Goal: Transaction & Acquisition: Purchase product/service

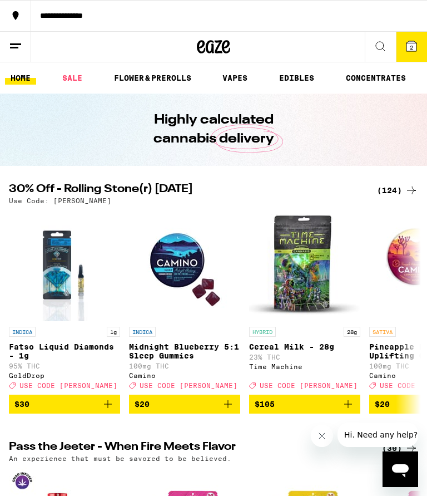
click at [410, 185] on icon at bounding box center [411, 190] width 13 height 13
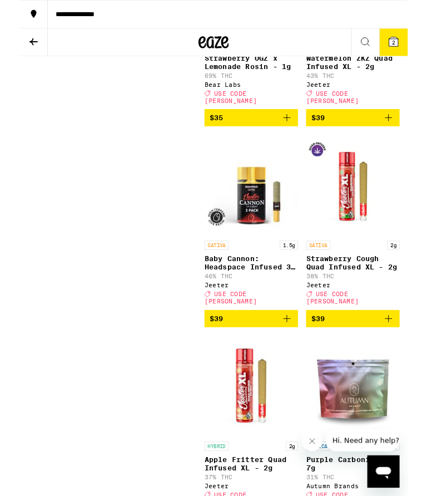
scroll to position [10847, 0]
click at [409, 41] on icon at bounding box center [411, 46] width 13 height 13
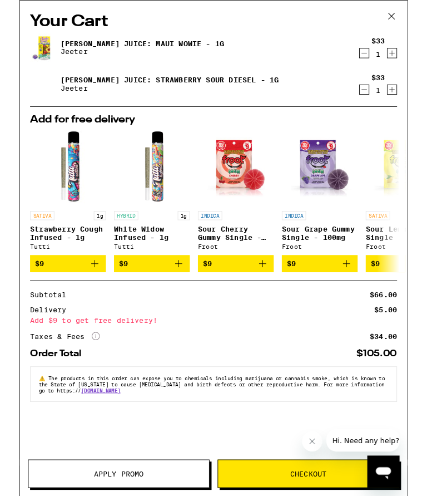
click at [402, 16] on icon at bounding box center [409, 17] width 17 height 17
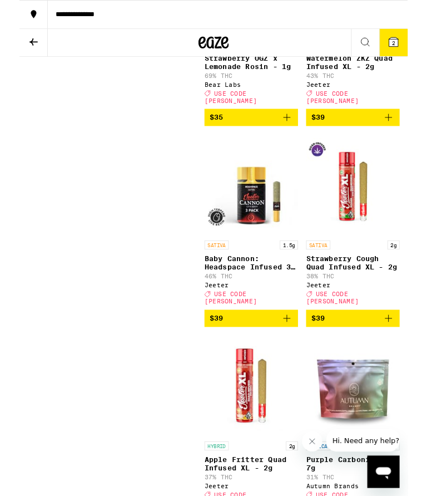
click at [410, 45] on icon at bounding box center [412, 46] width 10 height 10
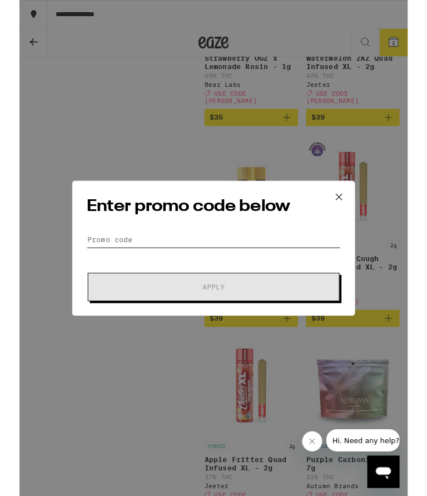
click at [173, 259] on input "Promo Code" at bounding box center [213, 263] width 279 height 17
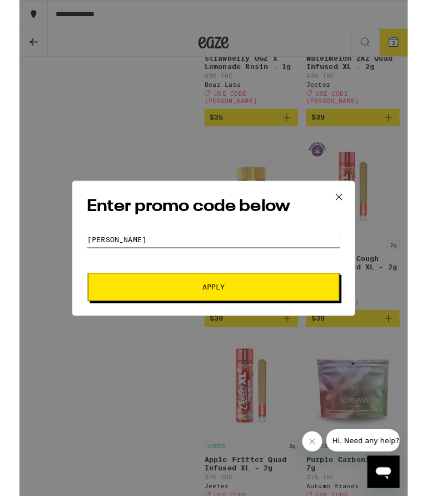
type input "[PERSON_NAME]"
click at [208, 320] on span "Apply" at bounding box center [213, 316] width 25 height 8
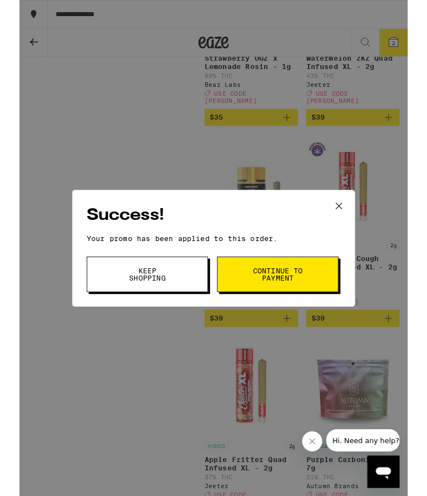
click at [279, 301] on span "Continue to payment" at bounding box center [284, 302] width 57 height 16
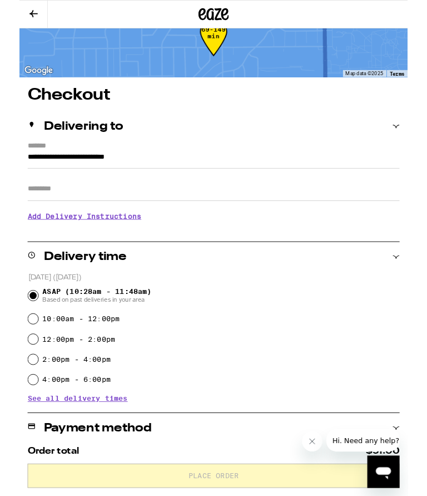
scroll to position [34, 0]
click at [243, 170] on input "**********" at bounding box center [214, 176] width 410 height 19
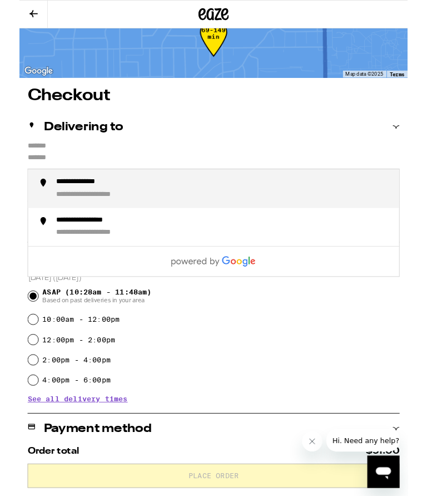
type input "**********"
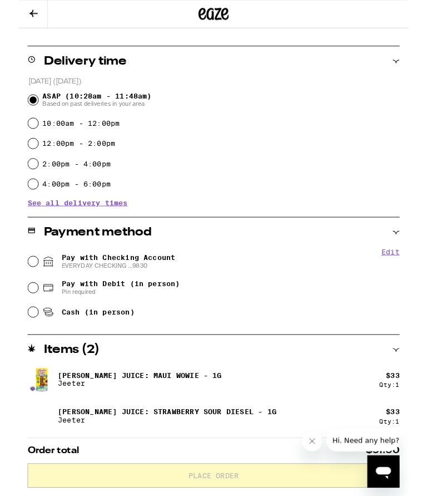
scroll to position [258, 0]
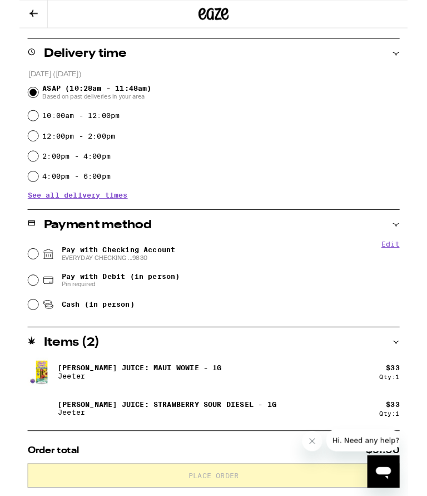
click at [16, 279] on input "Pay with Checking Account EVERYDAY CHECKING ...9830" at bounding box center [14, 279] width 11 height 11
radio input "true"
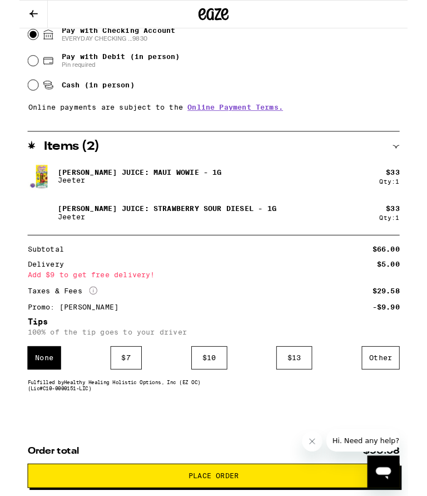
scroll to position [512, 0]
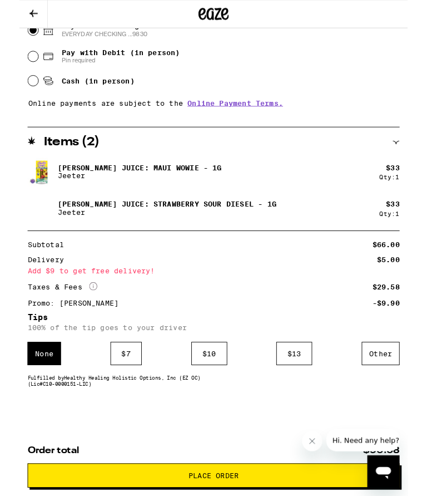
click at [379, 385] on div "Other" at bounding box center [398, 389] width 42 height 26
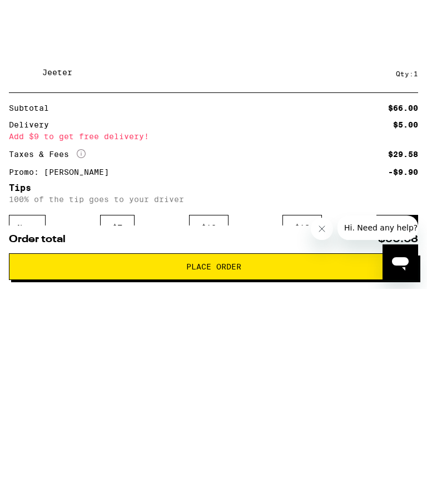
scroll to position [596, 0]
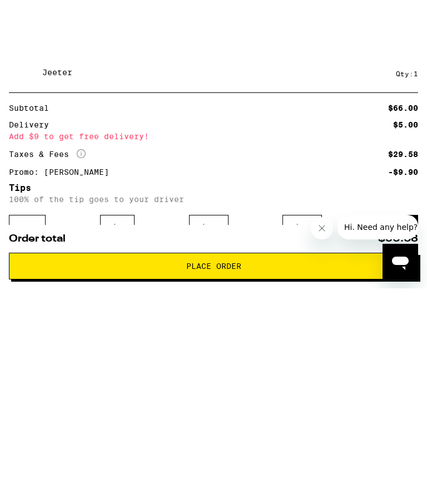
type input "5"
click at [318, 229] on icon "Close message from company" at bounding box center [322, 228] width 9 height 9
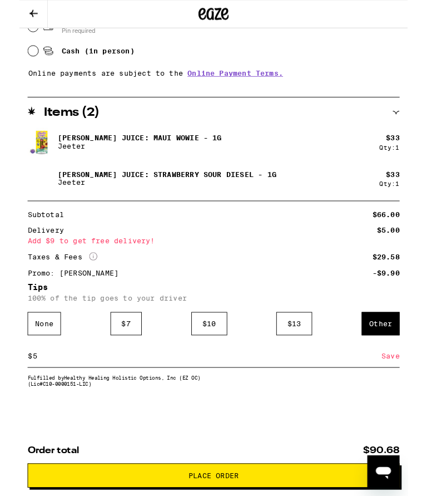
scroll to position [546, 0]
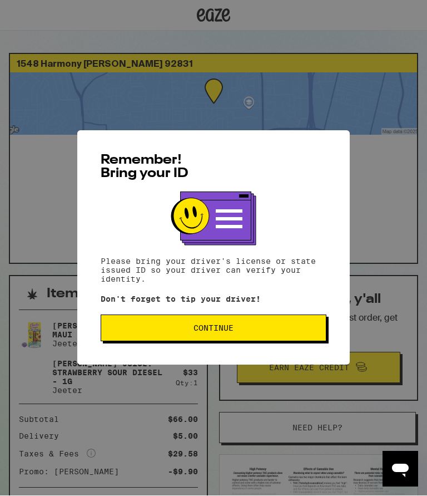
scroll to position [1, 0]
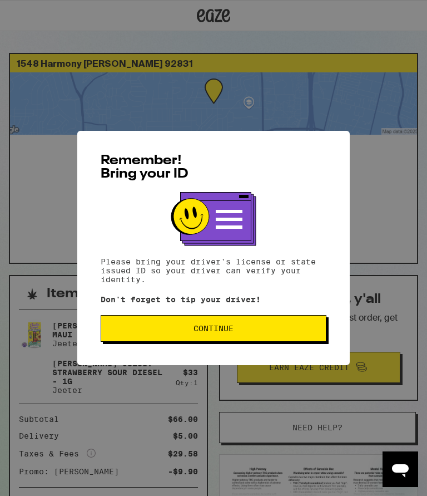
click at [223, 323] on button "Continue" at bounding box center [214, 328] width 226 height 27
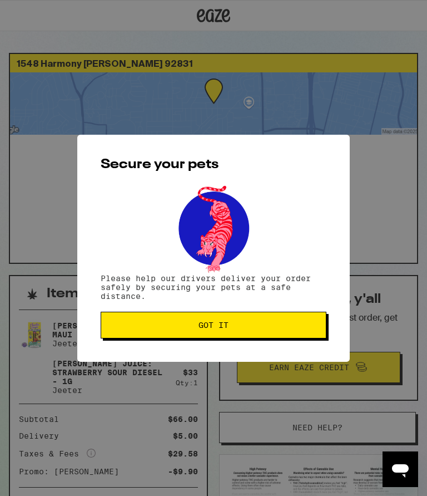
click at [212, 322] on span "Got it" at bounding box center [214, 325] width 30 height 8
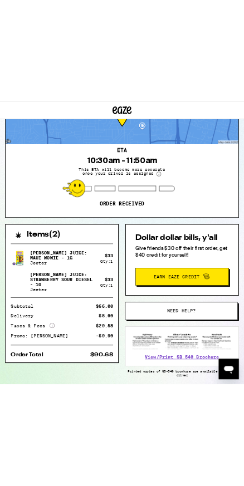
scroll to position [0, 0]
